Goal: Transaction & Acquisition: Book appointment/travel/reservation

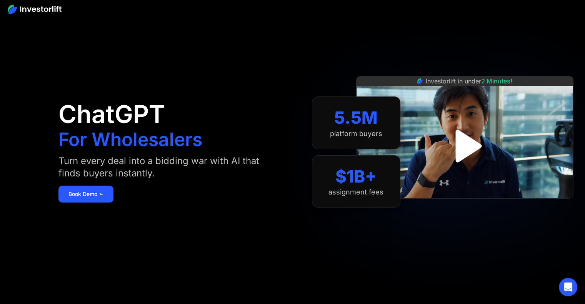
click at [463, 142] on img "open lightbox" at bounding box center [464, 145] width 59 height 59
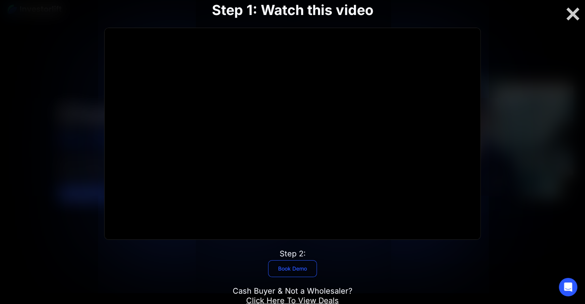
click at [290, 277] on link "Book Demo" at bounding box center [292, 269] width 49 height 17
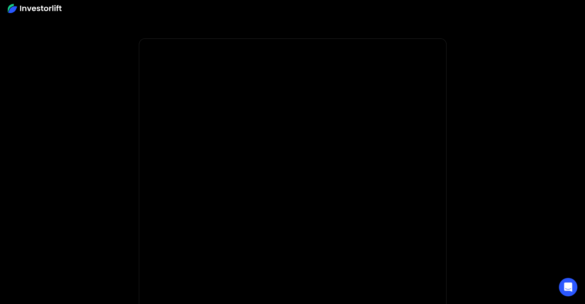
scroll to position [156, 0]
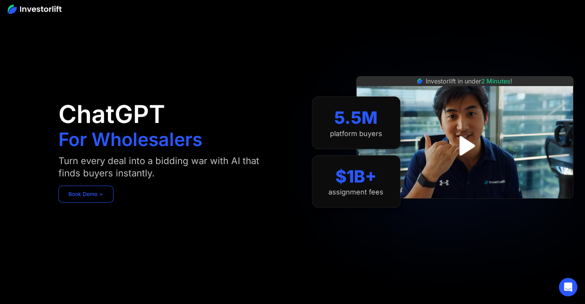
click at [80, 189] on link "Book Demo ➢" at bounding box center [85, 194] width 55 height 17
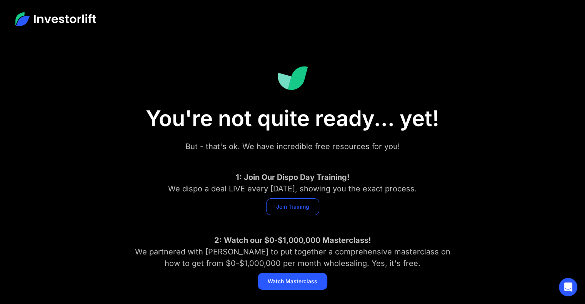
click at [292, 204] on link "Join Training" at bounding box center [292, 207] width 53 height 17
